Goal: Check status: Check status

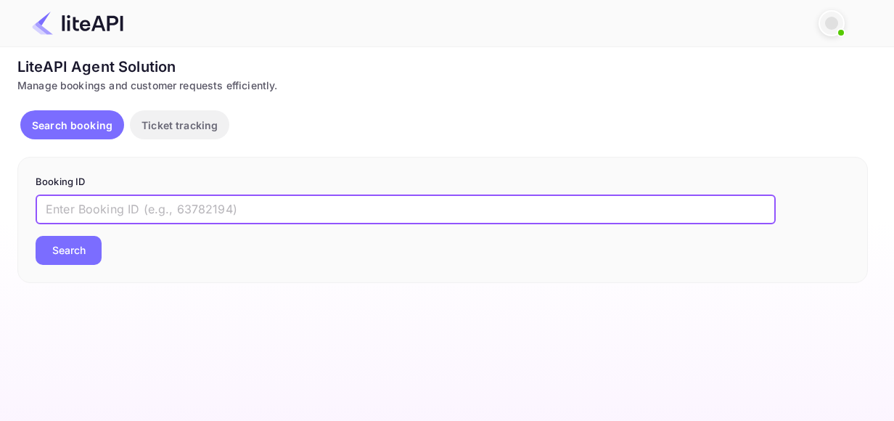
click at [136, 207] on input "text" at bounding box center [406, 209] width 740 height 29
paste input "8897813"
type input "8897813"
click at [46, 248] on button "Search" at bounding box center [69, 250] width 66 height 29
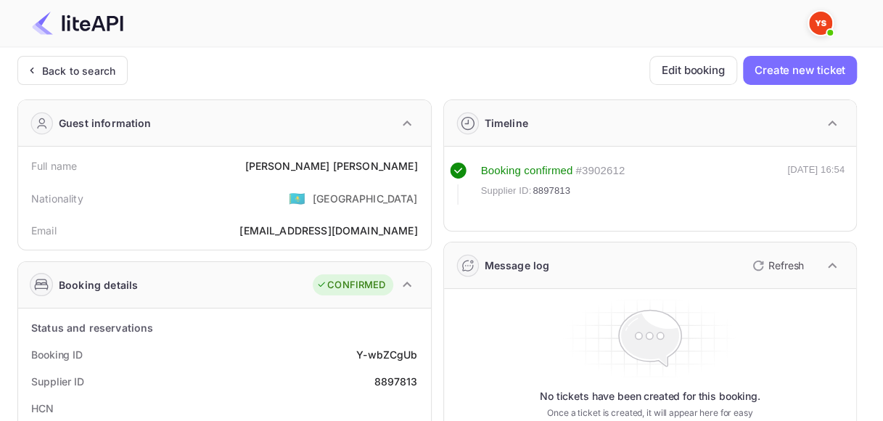
click at [373, 354] on div "Y-wbZCgUb" at bounding box center [386, 354] width 61 height 15
click at [360, 347] on div "Y-wbZCgUb" at bounding box center [386, 354] width 61 height 15
drag, startPoint x: 357, startPoint y: 350, endPoint x: 416, endPoint y: 350, distance: 58.8
click at [416, 350] on div "Y-wbZCgUb" at bounding box center [386, 354] width 61 height 15
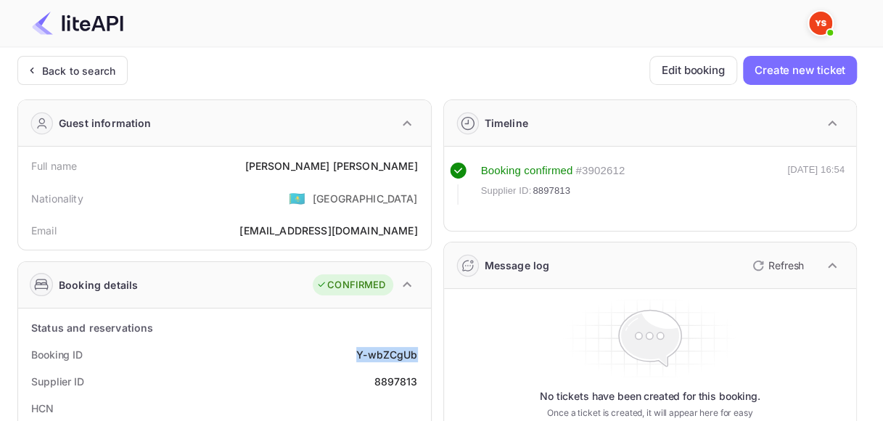
copy div "Y-wbZCgUb"
click at [391, 383] on div "8897813" at bounding box center [396, 381] width 44 height 15
copy div "8897813"
drag, startPoint x: 315, startPoint y: 165, endPoint x: 419, endPoint y: 164, distance: 104.5
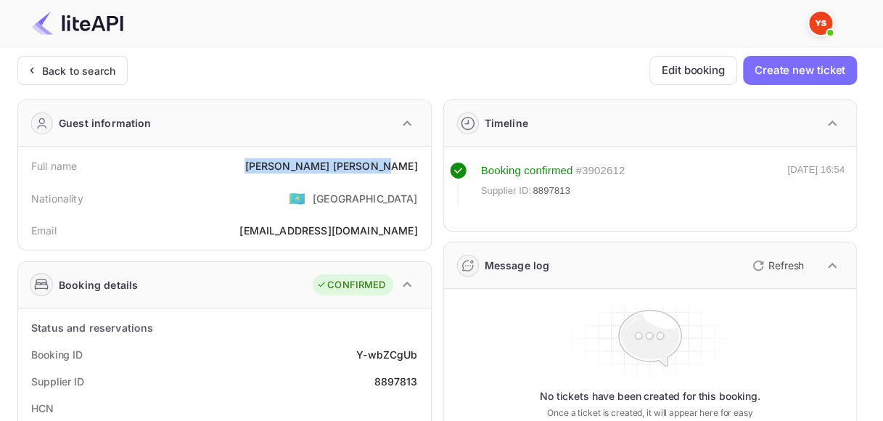
click at [419, 164] on div "Full name [PERSON_NAME]" at bounding box center [224, 165] width 401 height 27
copy div "[PERSON_NAME]"
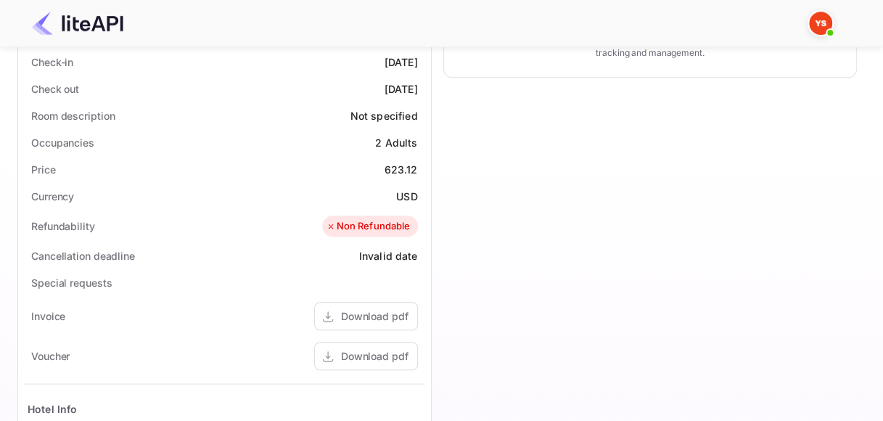
scroll to position [508, 0]
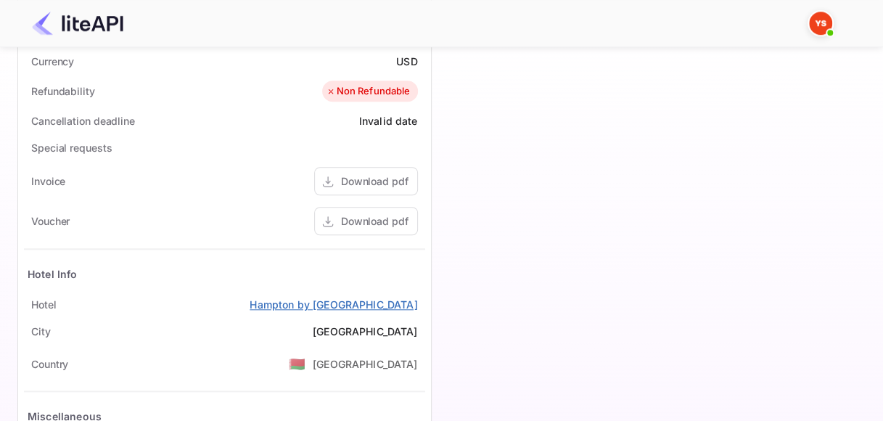
drag, startPoint x: 223, startPoint y: 301, endPoint x: 416, endPoint y: 306, distance: 193.7
click at [416, 306] on div "[GEOGRAPHIC_DATA] by [GEOGRAPHIC_DATA]" at bounding box center [224, 304] width 401 height 27
copy link "Hampton by [GEOGRAPHIC_DATA]"
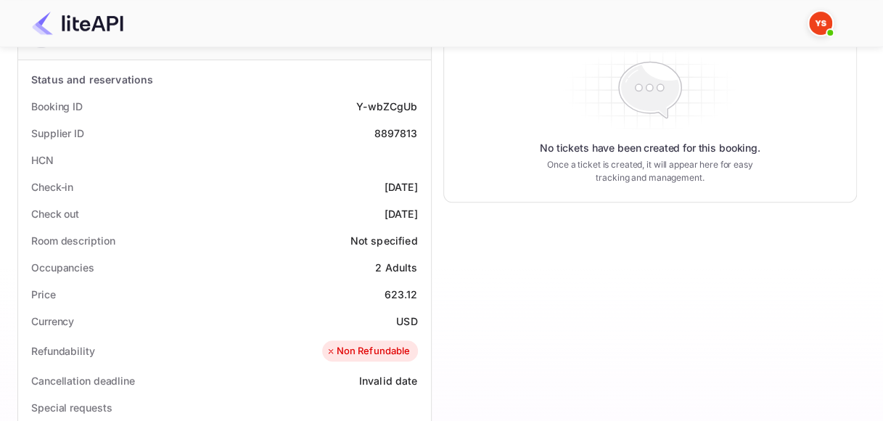
scroll to position [218, 0]
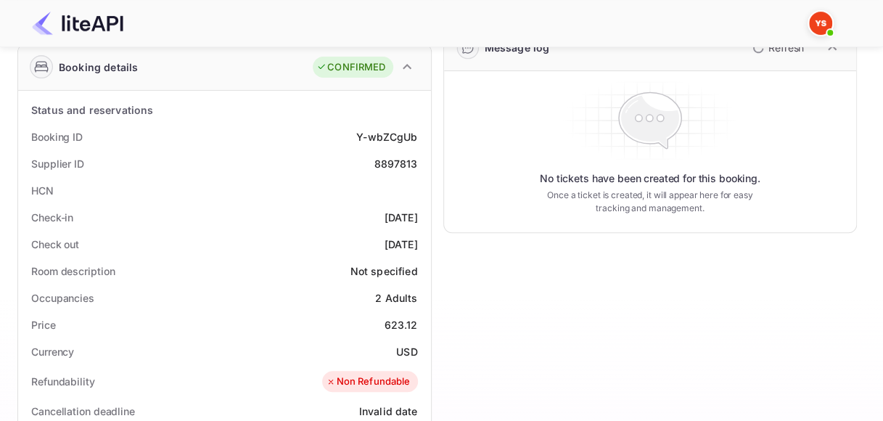
drag, startPoint x: 360, startPoint y: 215, endPoint x: 421, endPoint y: 215, distance: 60.9
click at [421, 215] on div "Check-in [DATE]" at bounding box center [224, 217] width 401 height 27
copy div "[DATE]"
drag, startPoint x: 357, startPoint y: 243, endPoint x: 422, endPoint y: 244, distance: 65.3
click at [422, 244] on div "Check out [DATE]" at bounding box center [224, 244] width 401 height 27
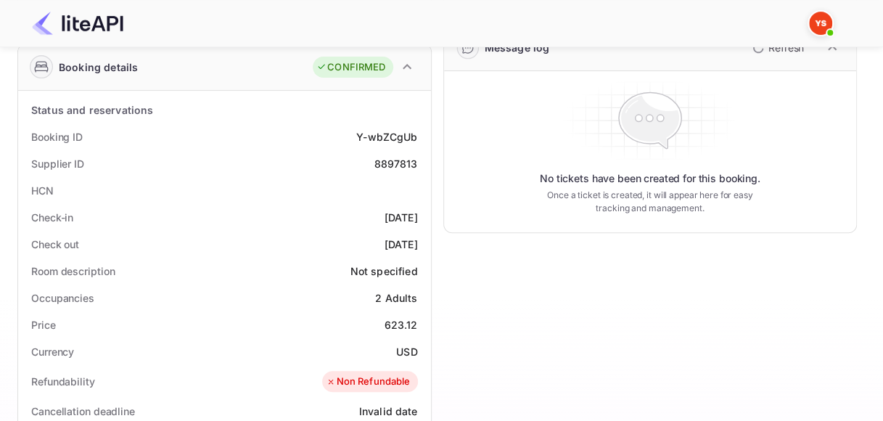
copy div "[DATE]"
